Goal: Task Accomplishment & Management: Use online tool/utility

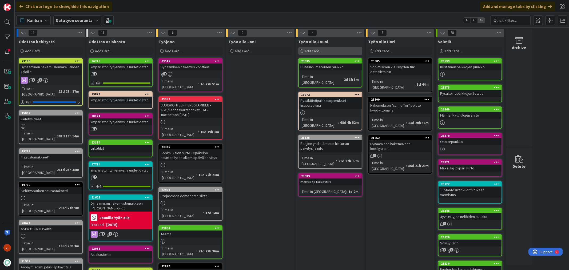
click at [321, 51] on span "Add Card..." at bounding box center [313, 51] width 17 height 5
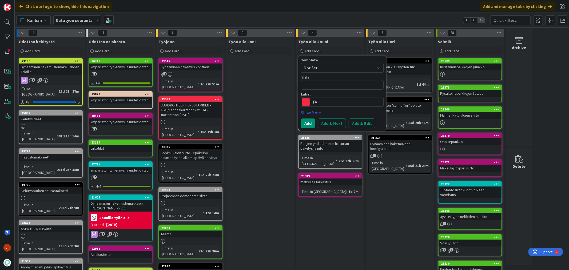
click at [327, 84] on textarea at bounding box center [342, 85] width 83 height 10
click at [329, 98] on span "TA" at bounding box center [341, 101] width 59 height 7
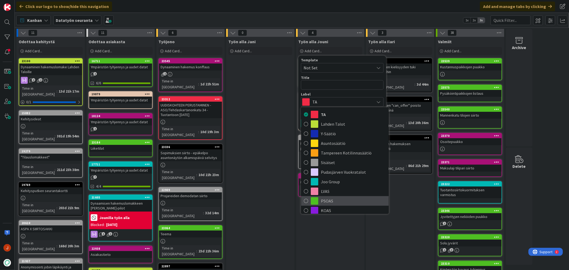
click at [334, 201] on span "PSOAS" at bounding box center [353, 201] width 65 height 8
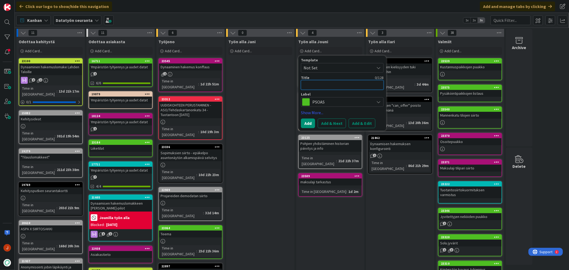
click at [323, 82] on textarea at bounding box center [342, 85] width 83 height 10
click at [325, 82] on textarea at bounding box center [342, 85] width 83 height 10
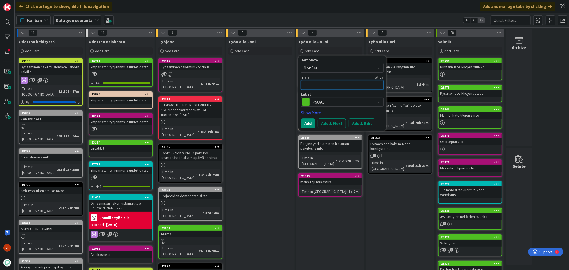
click at [324, 83] on textarea at bounding box center [342, 85] width 83 height 10
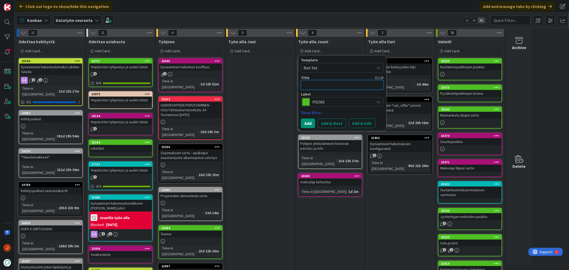
click at [324, 83] on textarea at bounding box center [342, 85] width 83 height 10
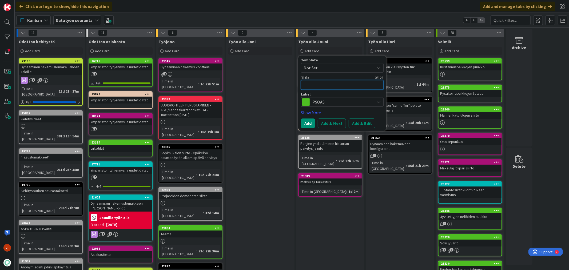
click at [324, 83] on textarea at bounding box center [342, 85] width 83 height 10
paste textarea "[URL][DOMAIN_NAME]"
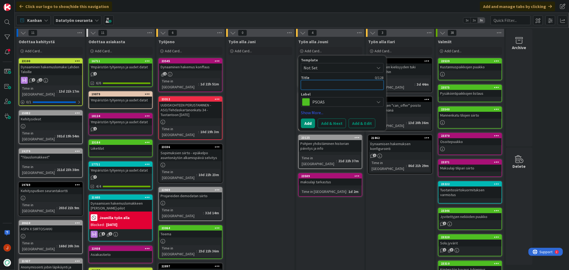
type textarea "x"
type textarea "[URL][DOMAIN_NAME]"
click at [324, 83] on textarea at bounding box center [342, 85] width 83 height 10
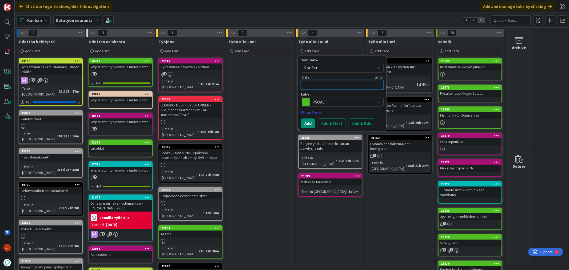
click at [324, 83] on textarea at bounding box center [342, 85] width 83 height 10
type textarea "x"
type textarea "S"
type textarea "x"
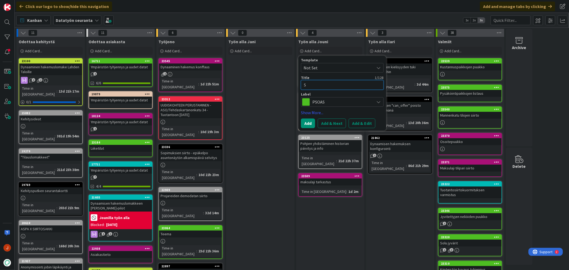
type textarea "So"
type textarea "x"
type textarea "Sop"
type textarea "x"
type textarea "Sopi"
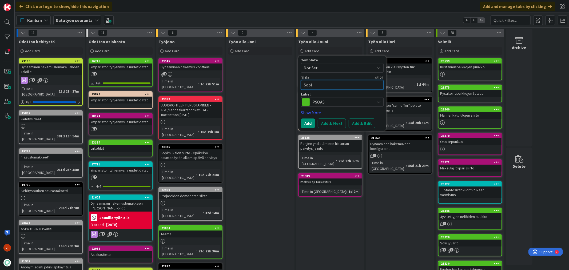
type textarea "x"
type textarea "Sopim"
type textarea "x"
type textarea "Sopimu"
type textarea "x"
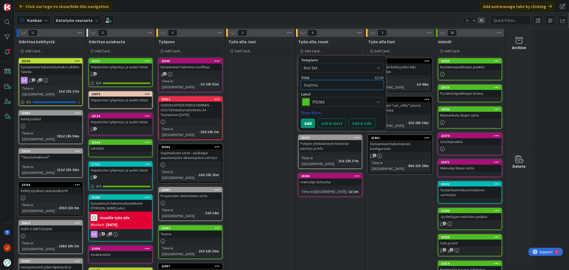
type textarea "Sopimus"
type textarea "x"
type textarea "Sopimusm"
type textarea "x"
type textarea "Sopimusma"
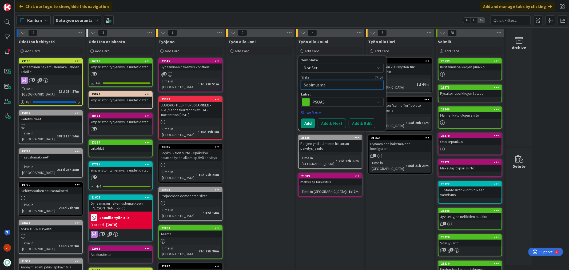
type textarea "x"
type textarea "Sopimusmap"
type textarea "x"
type textarea "Sopimusmapp"
type textarea "x"
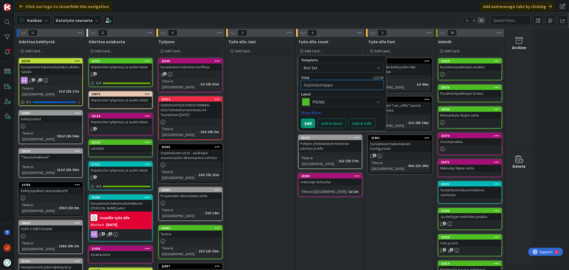
type textarea "Sopimusmappau"
type textarea "x"
type textarea "Sopimusmappaus"
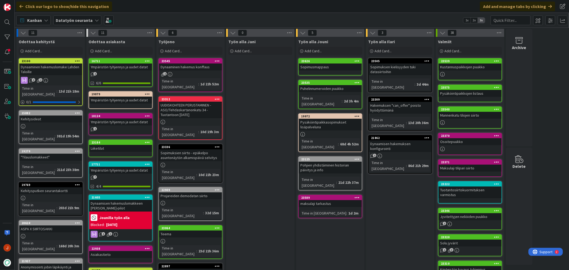
click at [322, 226] on div "Työn alla Jouni Add Card... Template Not Set Title 0 / 128 Label TA TA Lahden T…" at bounding box center [330, 259] width 68 height 444
